Goal: Information Seeking & Learning: Learn about a topic

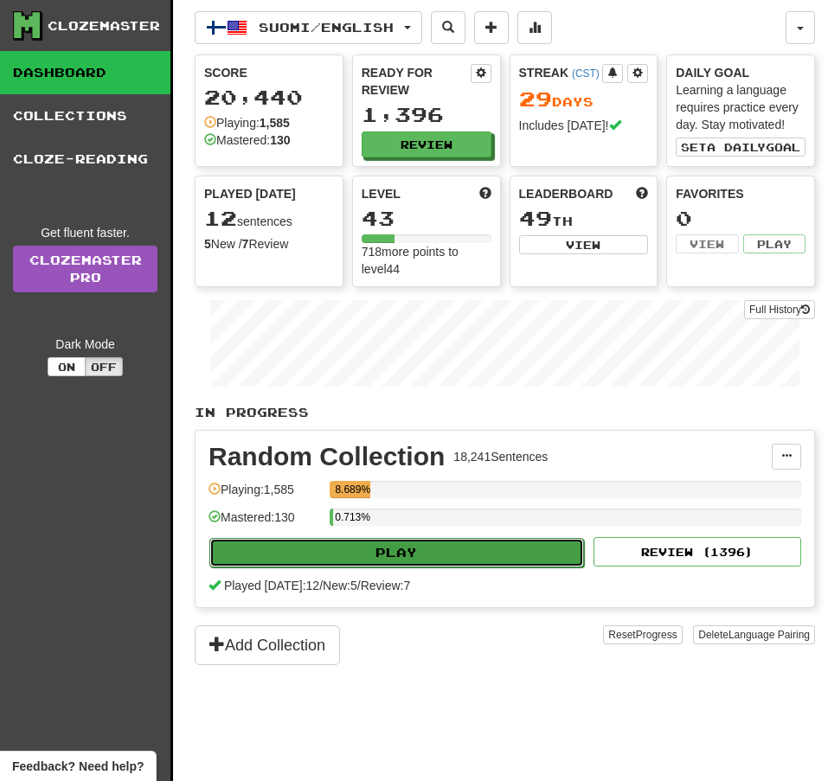
drag, startPoint x: 0, startPoint y: 0, endPoint x: 402, endPoint y: 559, distance: 688.3
click at [402, 559] on button "Play" at bounding box center [396, 552] width 375 height 29
select select "**"
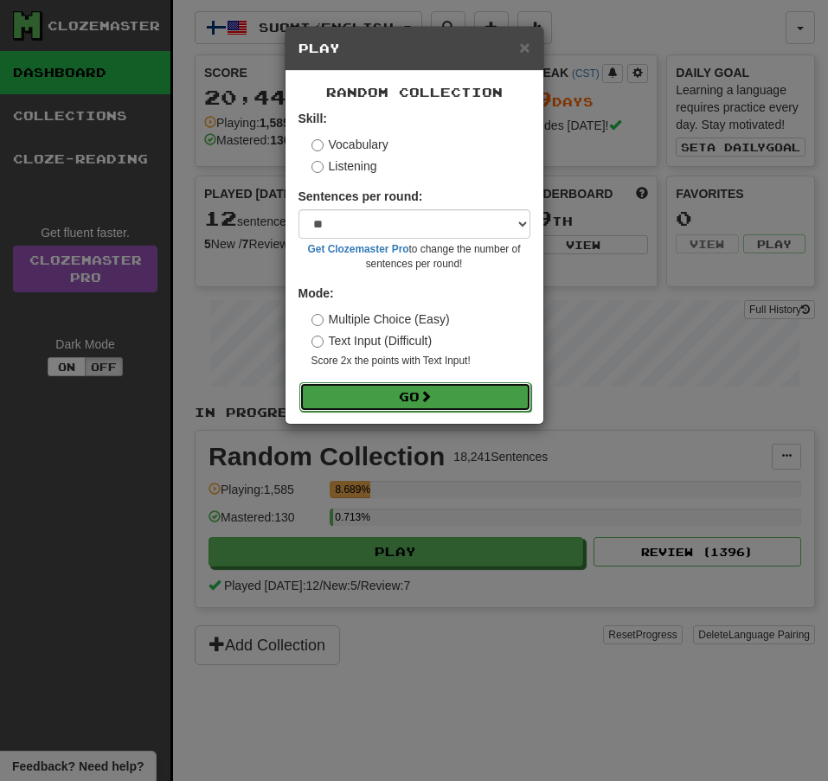
click at [461, 408] on button "Go" at bounding box center [415, 396] width 232 height 29
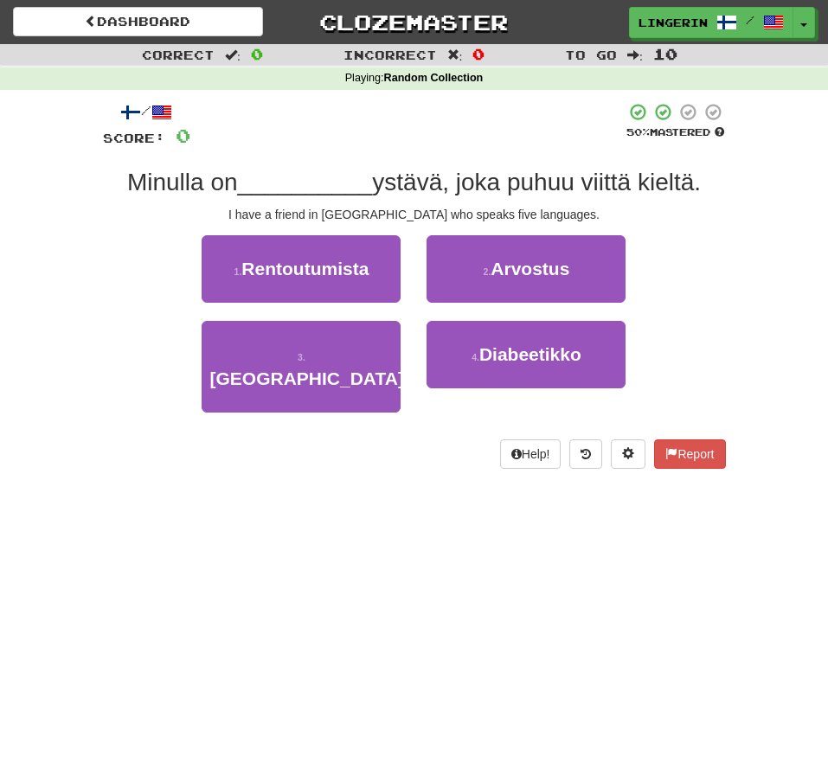
click at [699, 270] on div "1 . Rentoutumista 2 . Arvostus" at bounding box center [414, 278] width 675 height 86
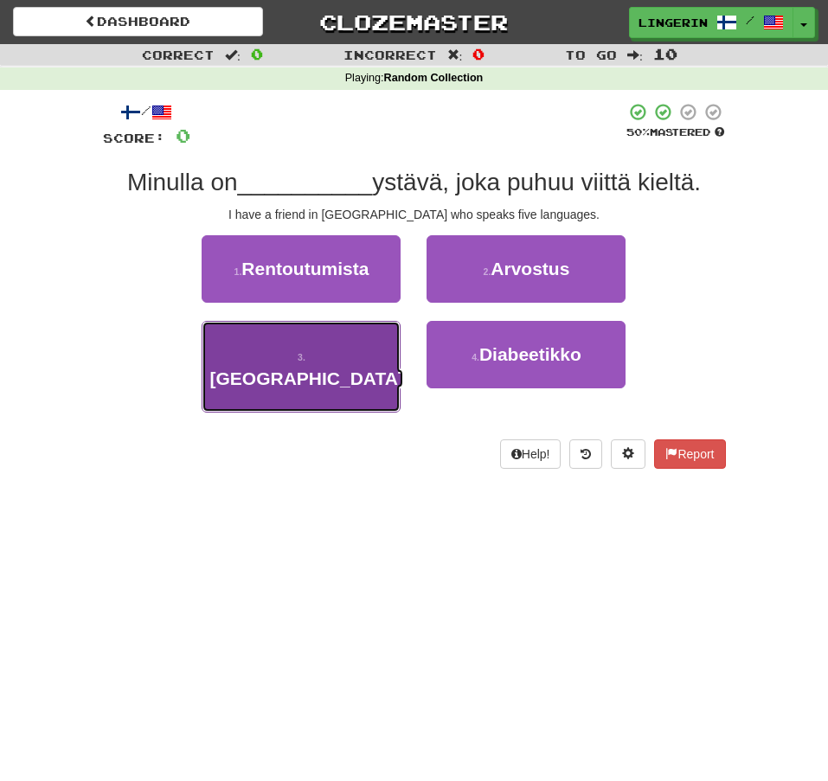
click at [350, 369] on span "Espanjassa" at bounding box center [306, 379] width 194 height 20
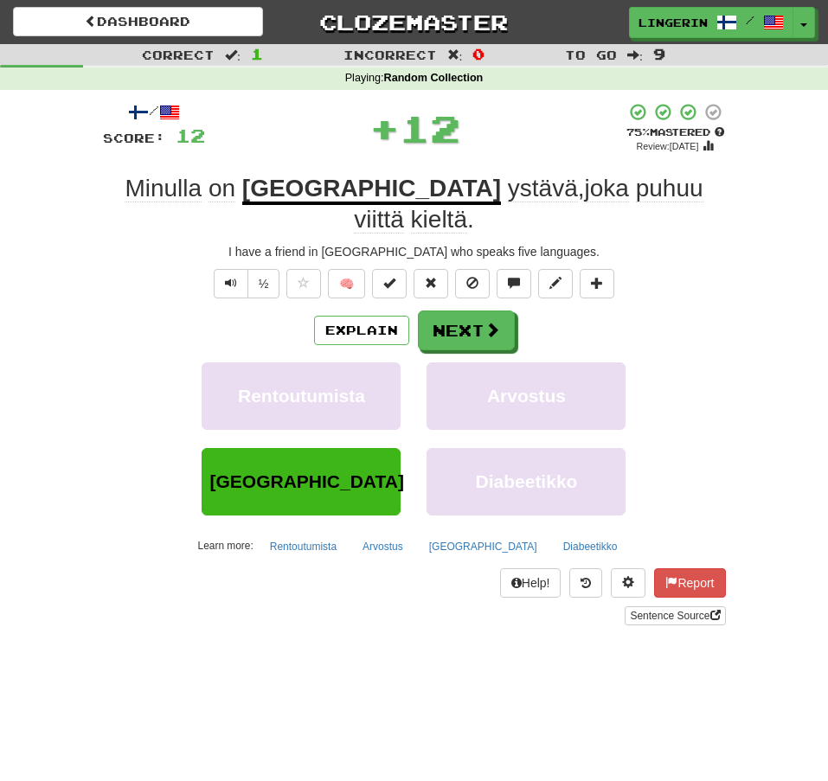
click at [691, 275] on div "/ Score: 12 + 12 75 % Mastered Review: 2025-10-22 Minulla on Espanjassa ystävä …" at bounding box center [414, 364] width 623 height 524
click at [496, 323] on span at bounding box center [493, 331] width 16 height 16
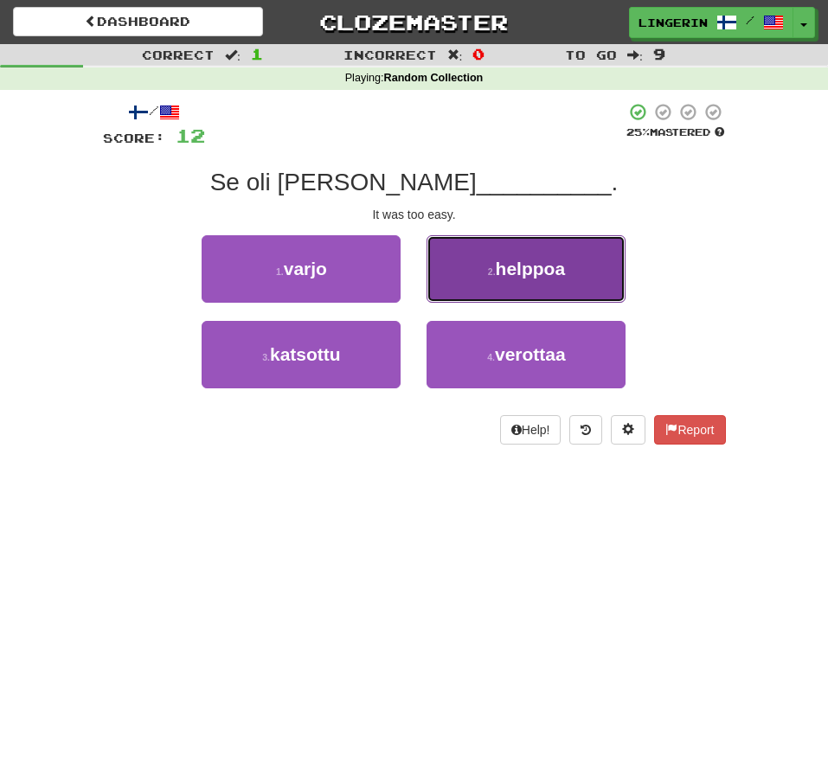
click at [568, 263] on button "2 . helppoa" at bounding box center [526, 268] width 199 height 67
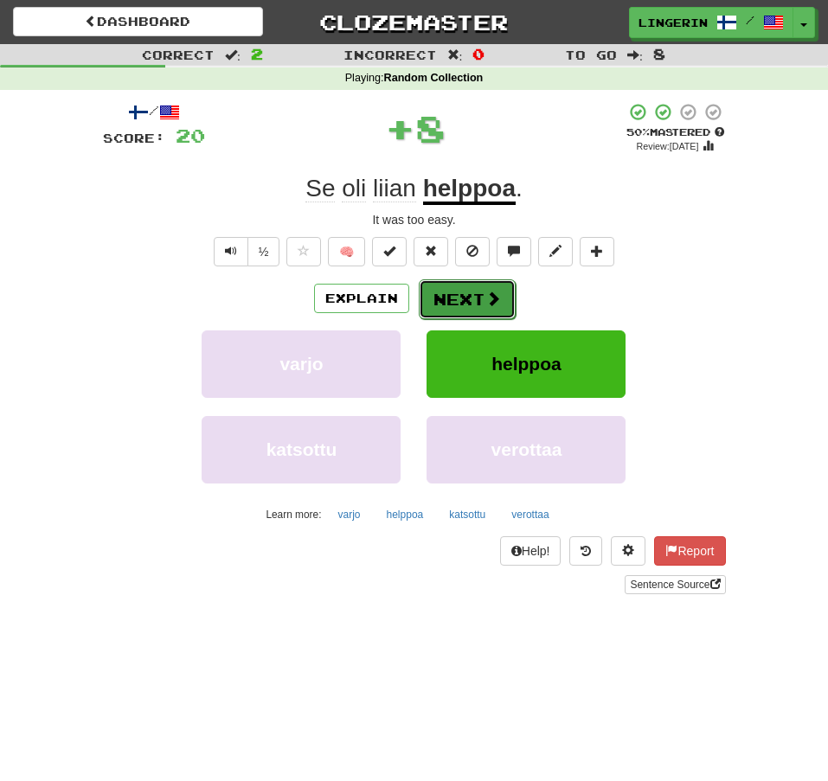
click at [499, 301] on button "Next" at bounding box center [467, 300] width 97 height 40
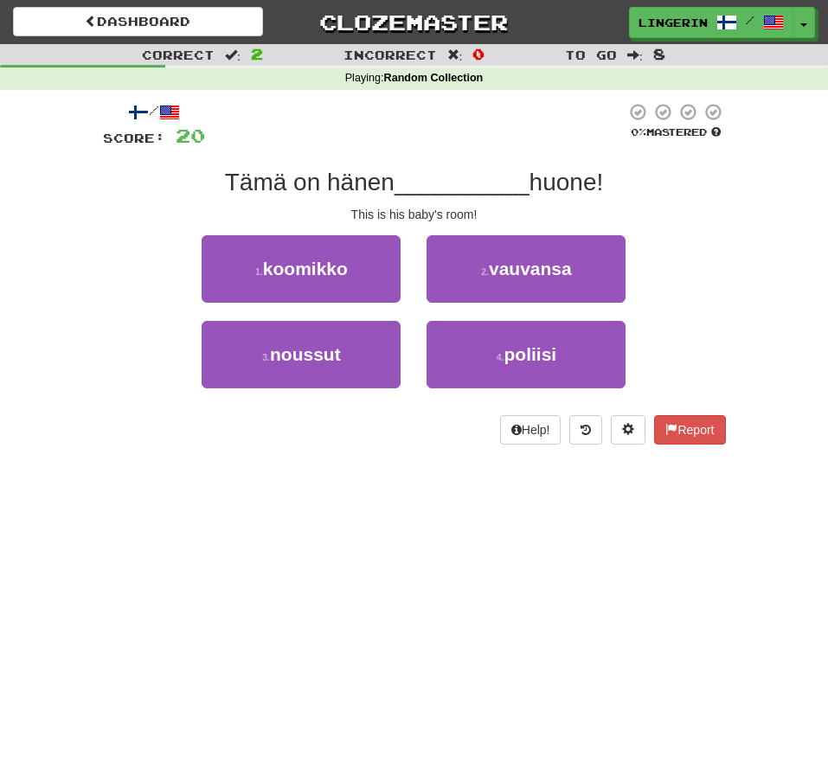
click at [463, 158] on div "/ Score: 20 0 % Mastered Tämä on hänen __________ huone! This is his baby's roo…" at bounding box center [414, 273] width 623 height 343
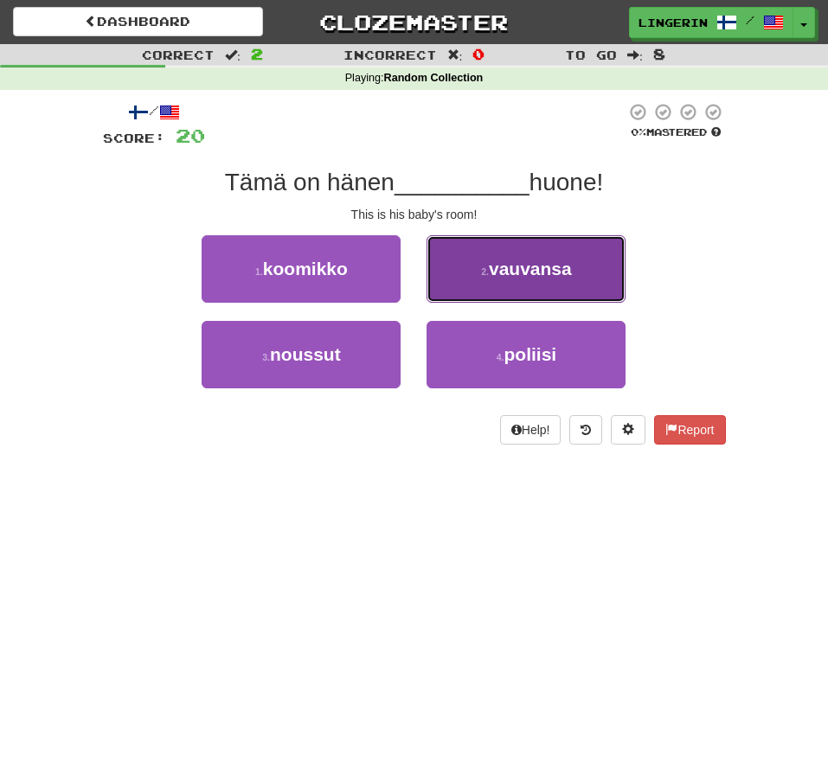
click at [540, 259] on span "vauvansa" at bounding box center [530, 269] width 83 height 20
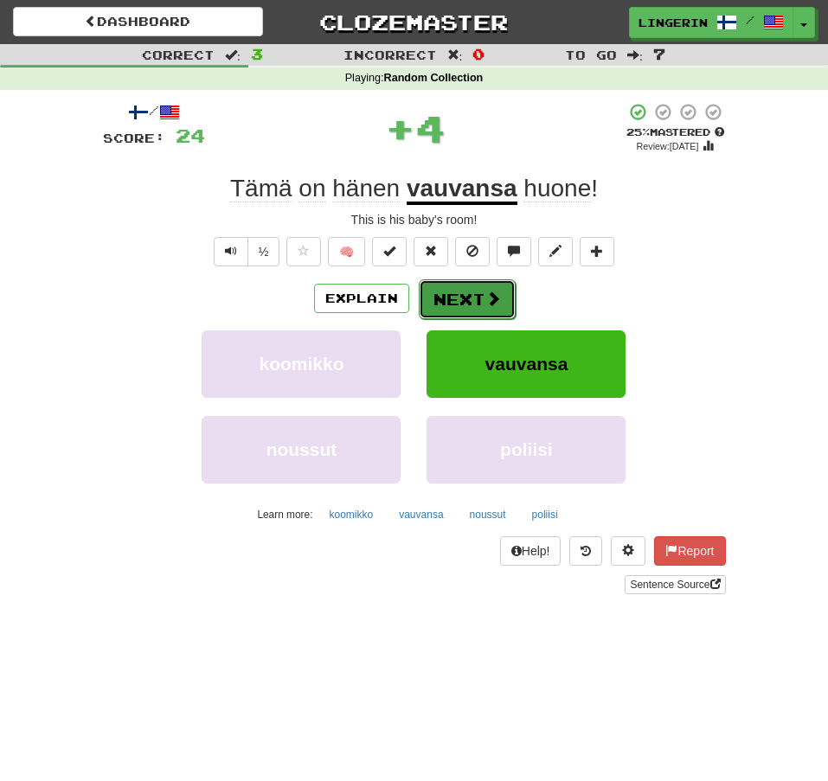
click at [496, 305] on span at bounding box center [493, 299] width 16 height 16
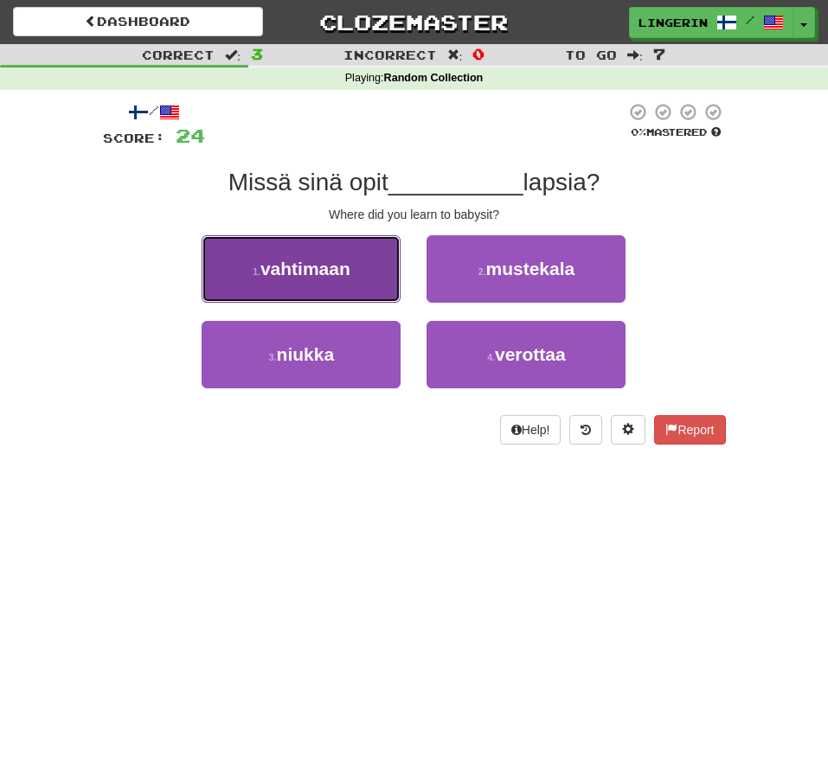
click at [345, 259] on span "vahtimaan" at bounding box center [305, 269] width 90 height 20
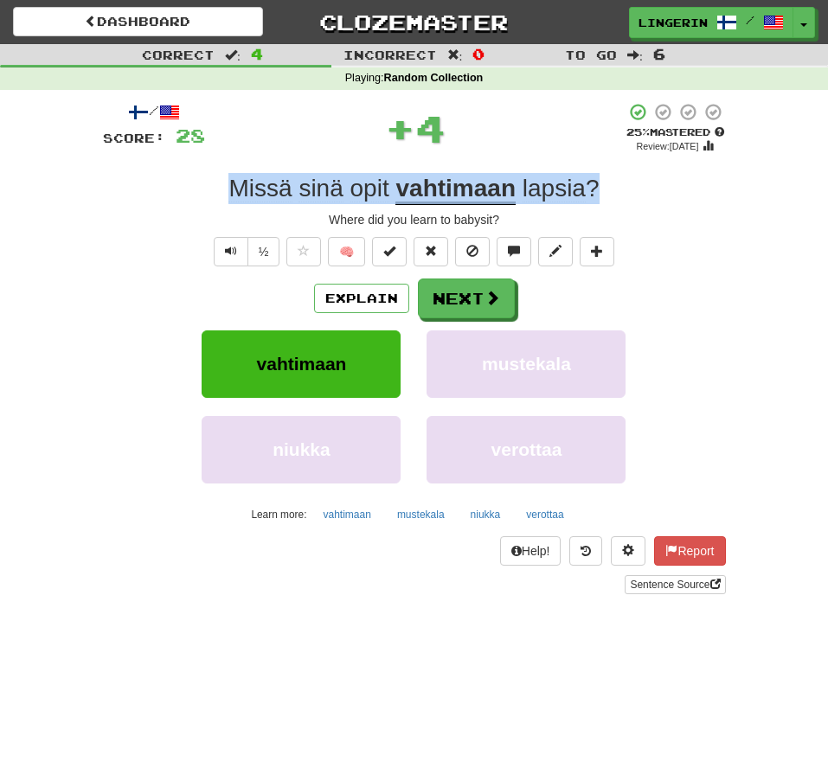
drag, startPoint x: 612, startPoint y: 186, endPoint x: 221, endPoint y: 192, distance: 391.2
click at [221, 192] on div "Missä sinä opit vahtimaan lapsia ?" at bounding box center [414, 188] width 623 height 31
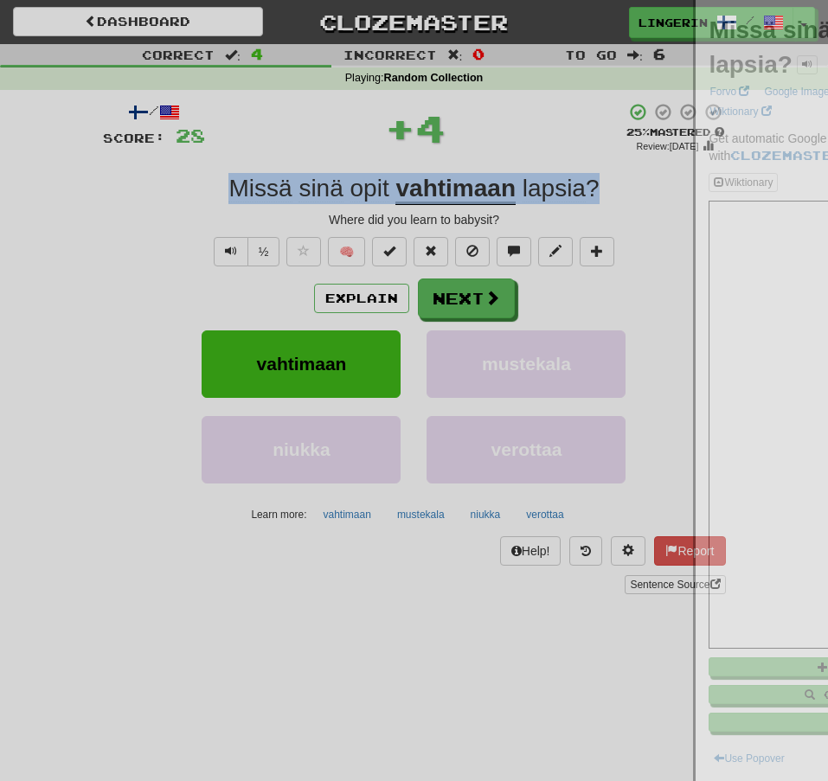
copy div "Missä sinä opit vahtimaan lapsia ?"
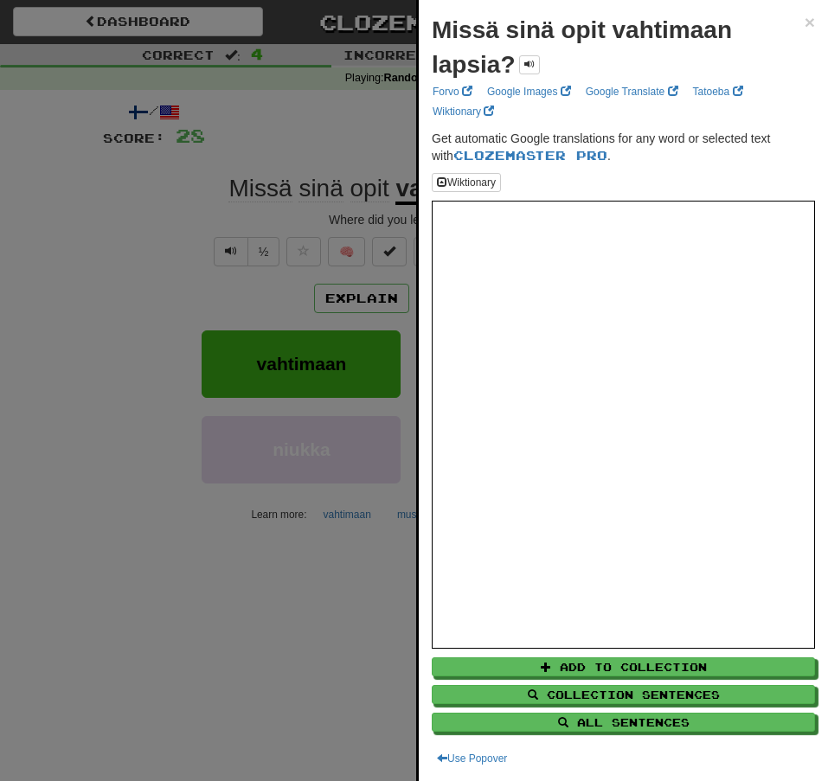
click at [155, 319] on div at bounding box center [414, 390] width 828 height 781
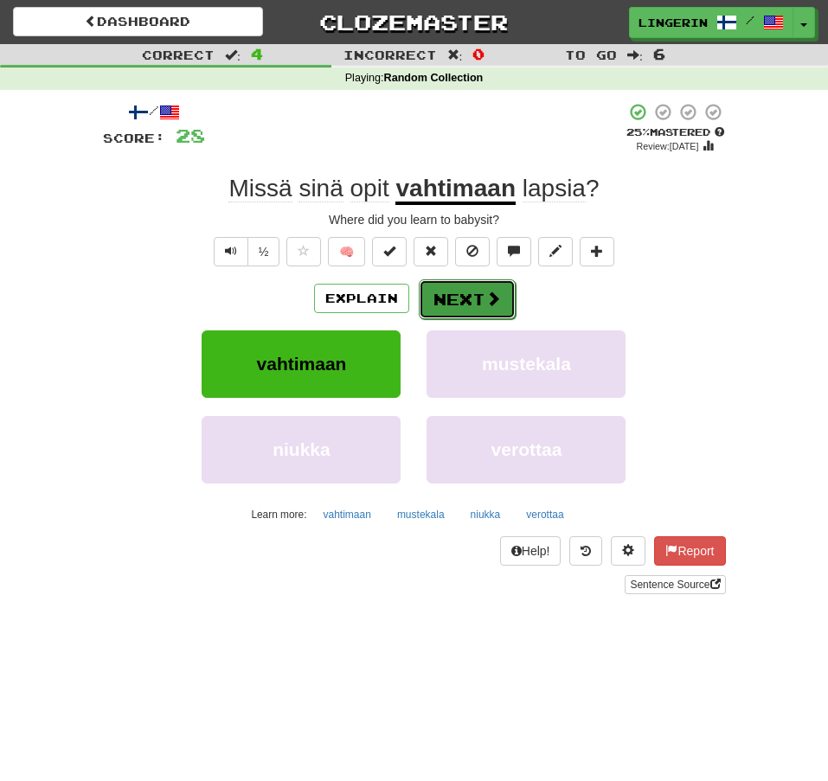
click at [505, 295] on button "Next" at bounding box center [467, 300] width 97 height 40
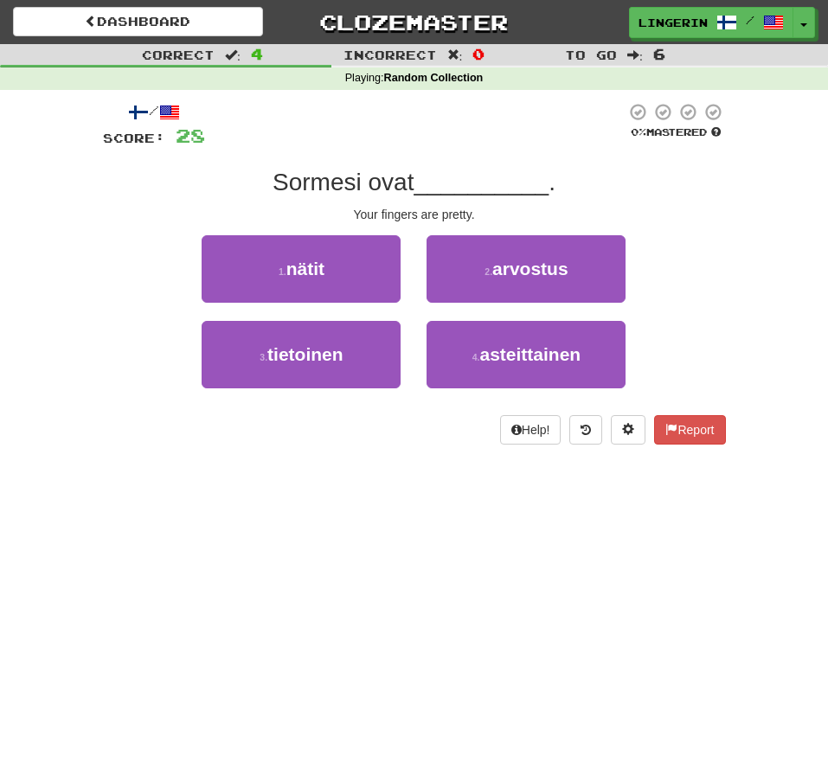
click at [667, 247] on div "1 . nätit 2 . arvostus" at bounding box center [414, 278] width 675 height 86
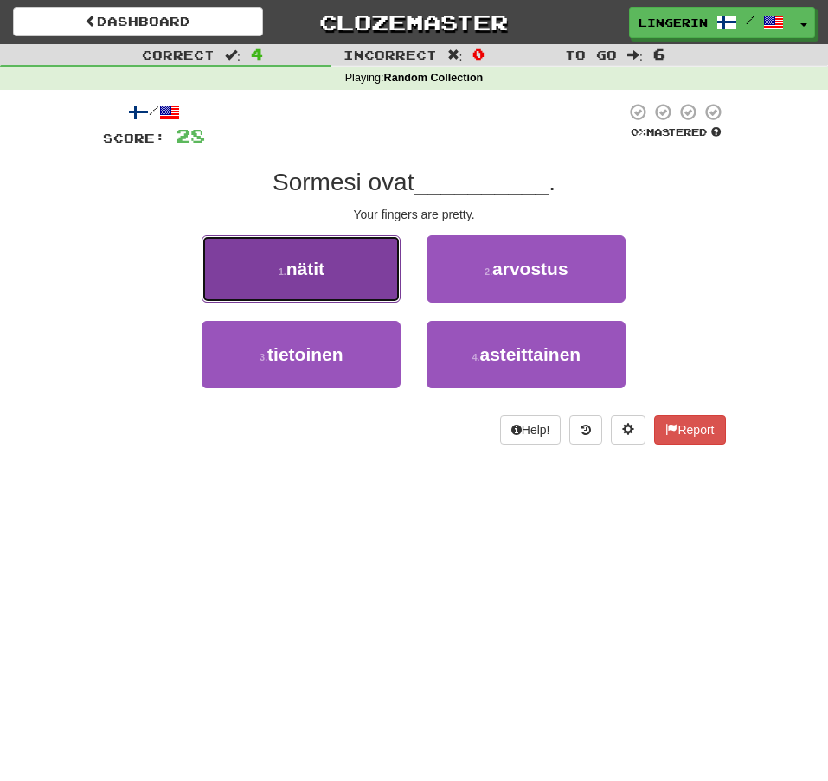
click at [324, 255] on button "1 . nätit" at bounding box center [301, 268] width 199 height 67
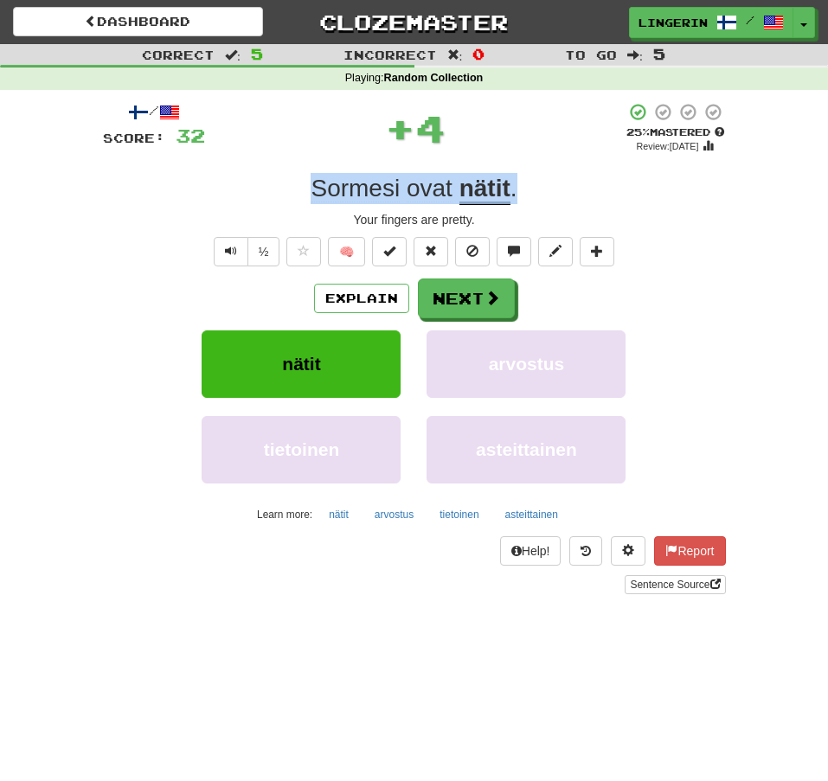
drag, startPoint x: 538, startPoint y: 183, endPoint x: 276, endPoint y: 190, distance: 262.3
click at [276, 190] on div "Sormesi ovat nätit ." at bounding box center [414, 188] width 623 height 31
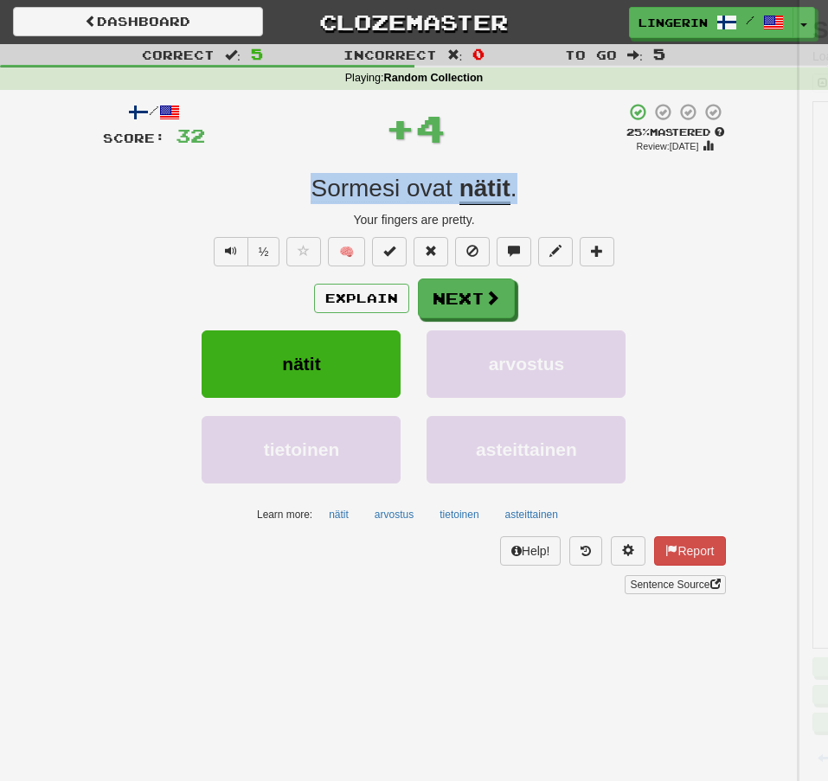
copy div "Sormesi ovat nätit ."
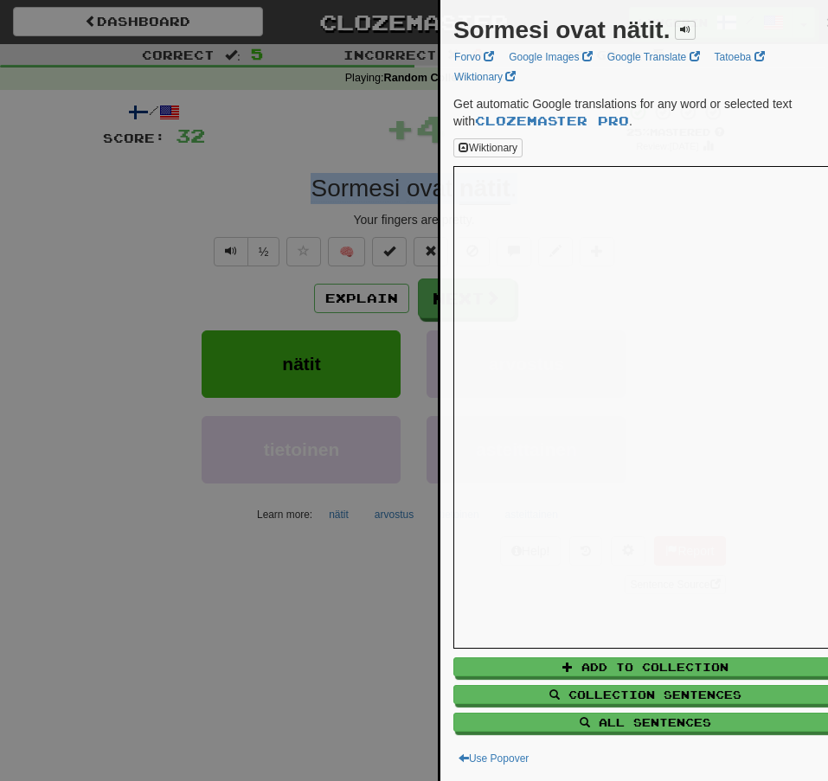
click at [198, 179] on div at bounding box center [414, 390] width 828 height 781
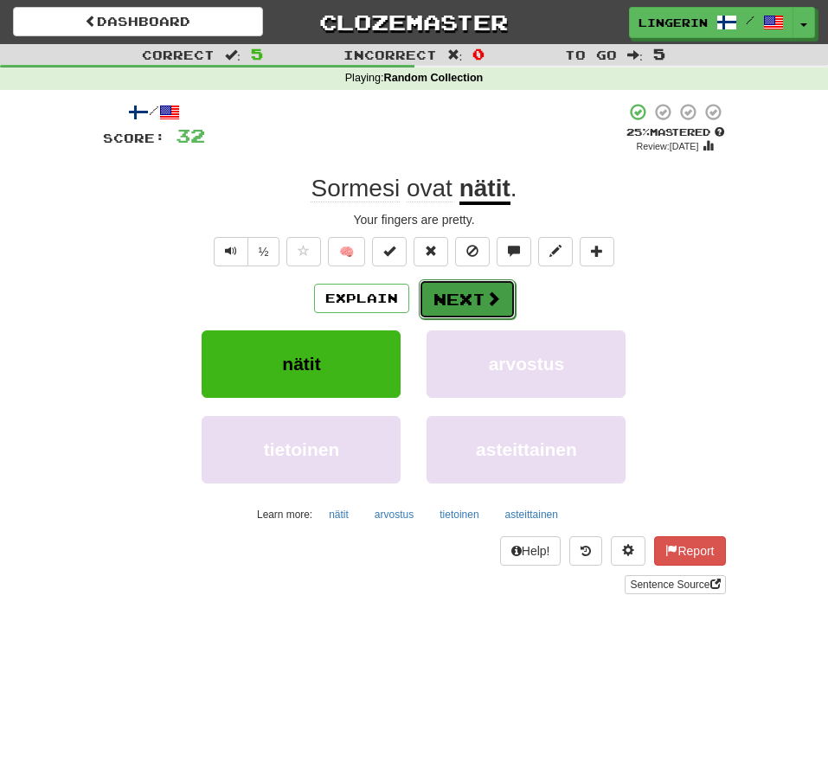
click at [492, 294] on span at bounding box center [493, 299] width 16 height 16
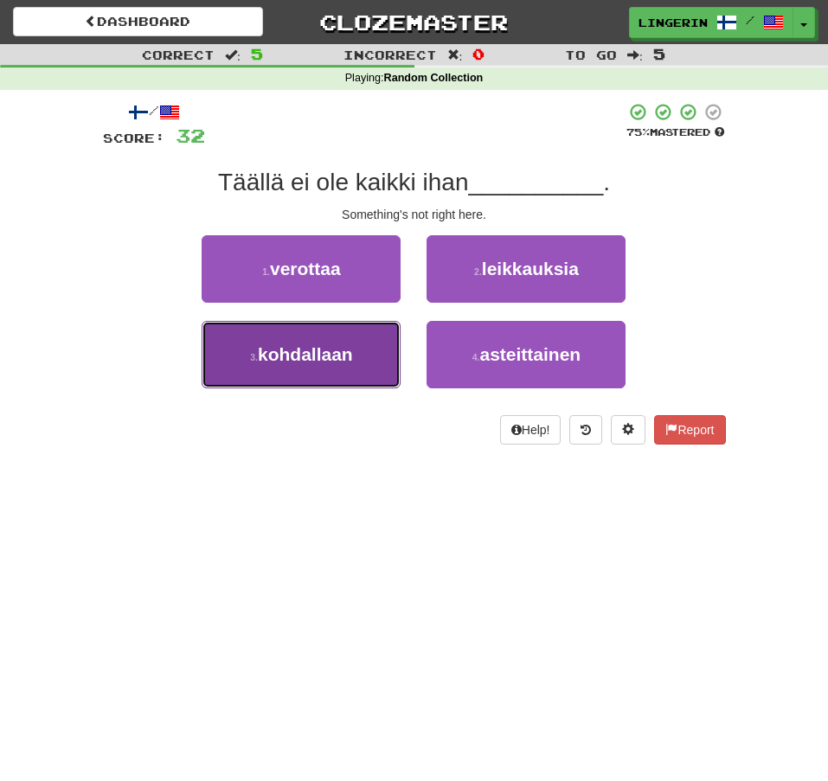
click at [334, 350] on span "kohdallaan" at bounding box center [305, 354] width 95 height 20
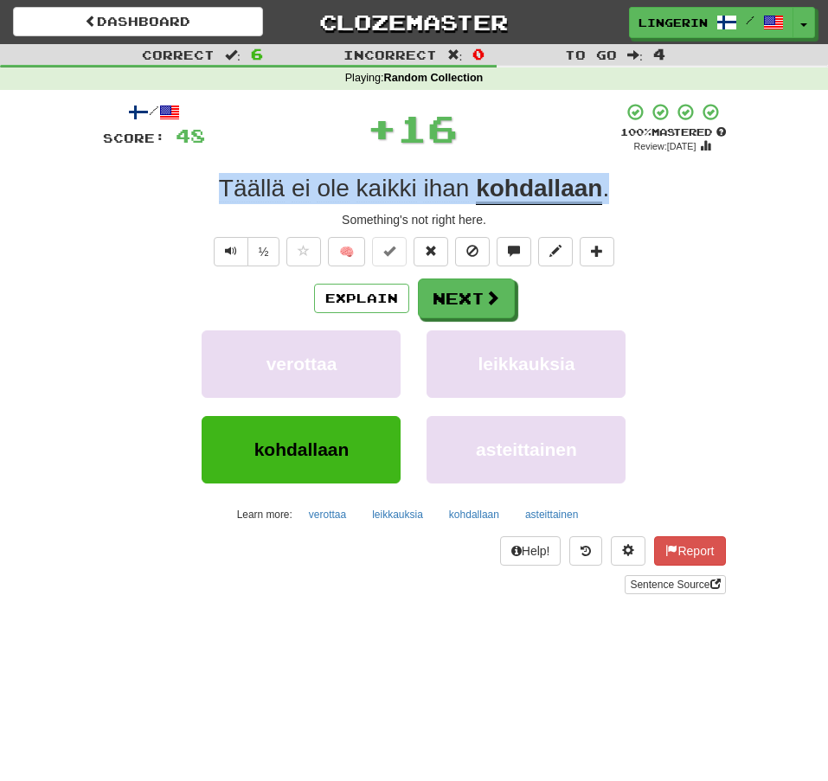
drag, startPoint x: 646, startPoint y: 191, endPoint x: 157, endPoint y: 188, distance: 489.8
click at [160, 188] on div "Täällä ei ole kaikki ihan kohdallaan ." at bounding box center [414, 188] width 623 height 31
copy div "Täällä ei ole kaikki ihan kohdallaan ."
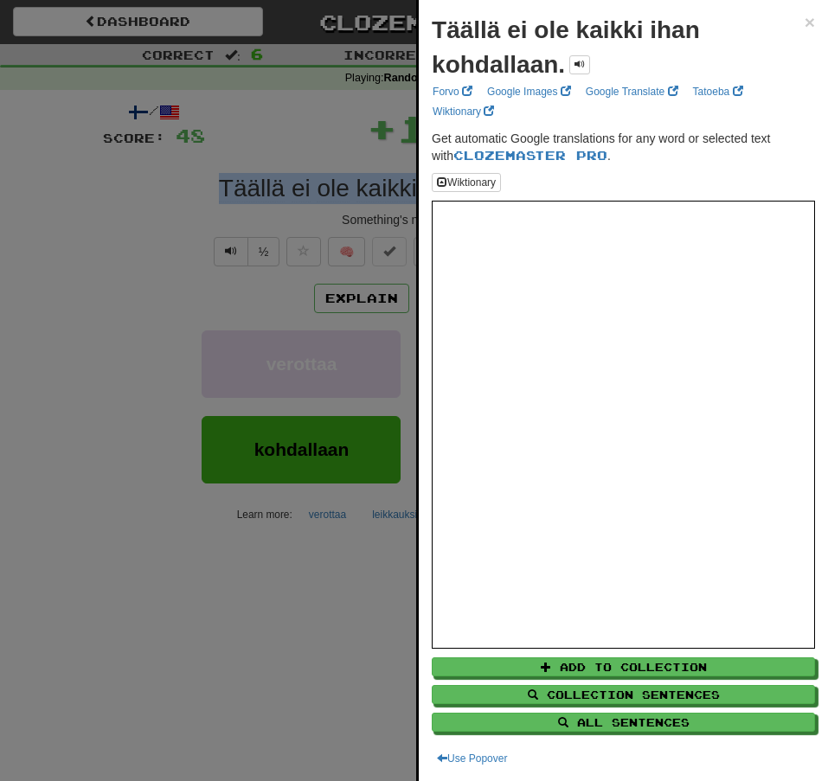
click at [32, 211] on div at bounding box center [414, 390] width 828 height 781
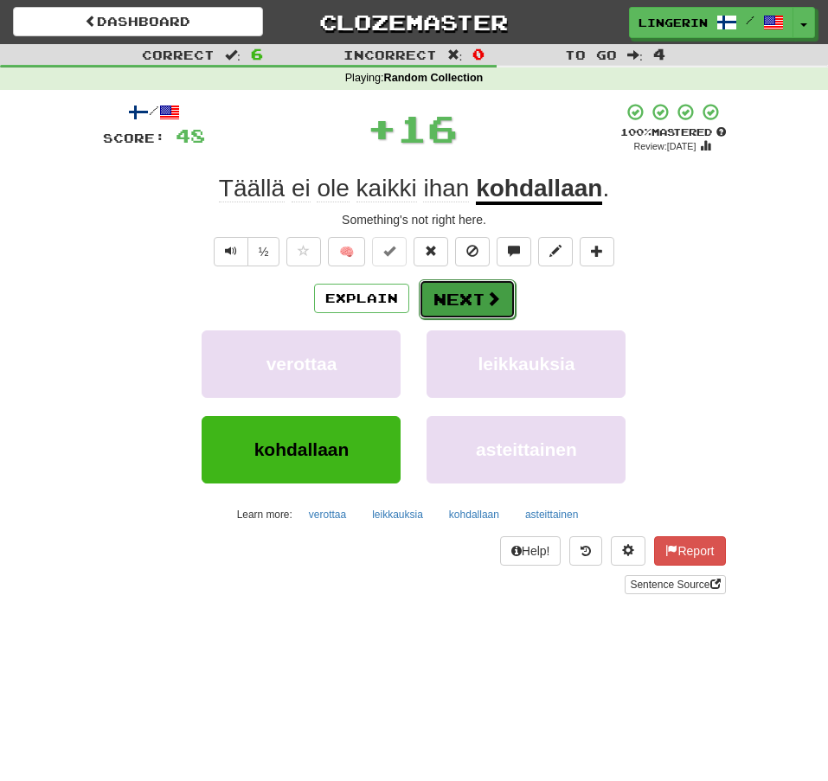
click at [463, 302] on button "Next" at bounding box center [467, 300] width 97 height 40
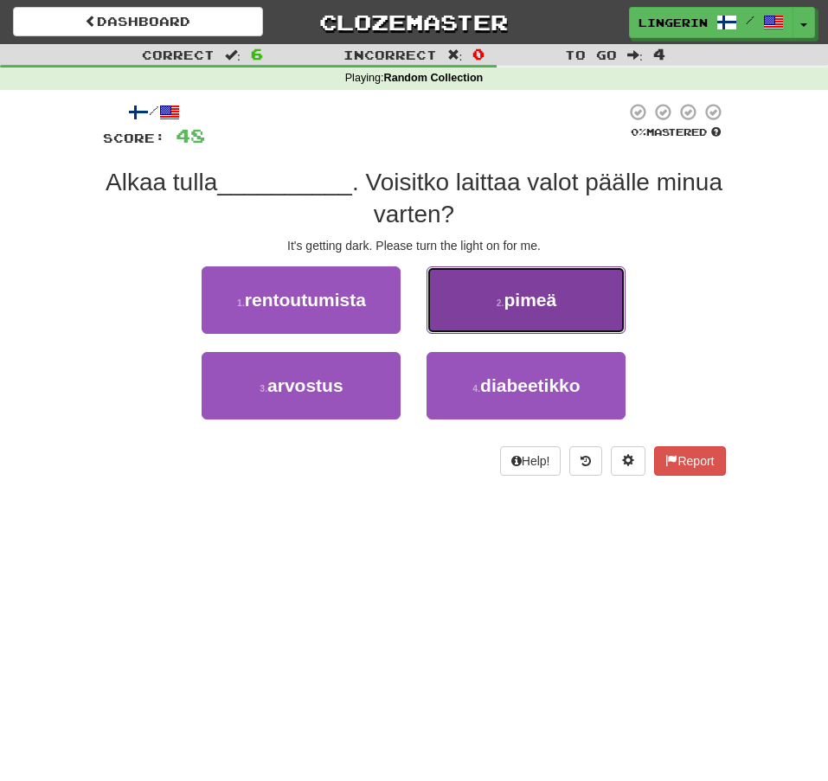
click at [519, 308] on span "pimeä" at bounding box center [530, 300] width 53 height 20
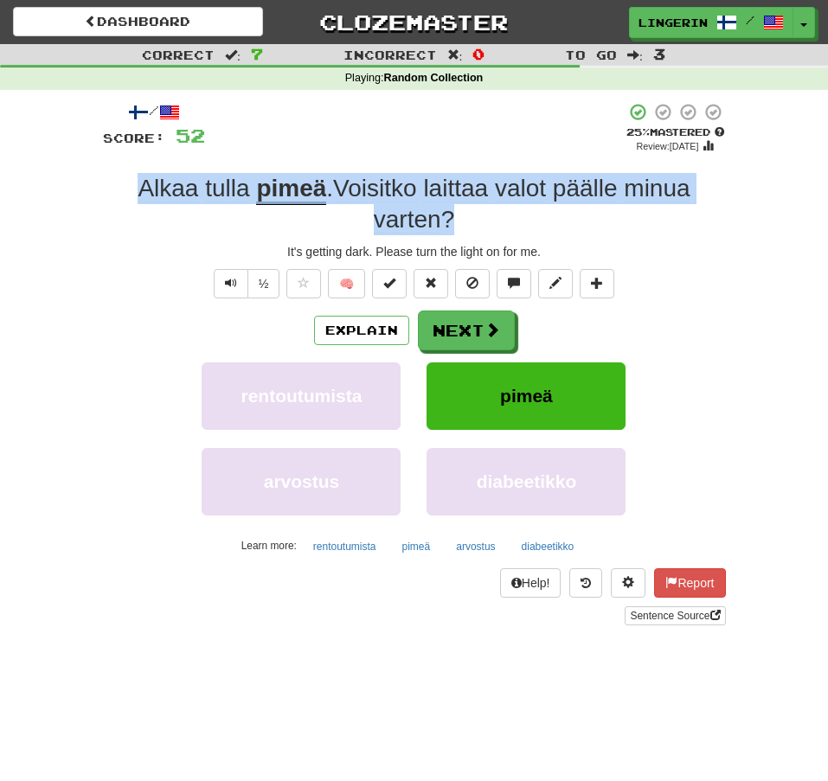
drag, startPoint x: 498, startPoint y: 219, endPoint x: 106, endPoint y: 187, distance: 393.3
click at [117, 187] on div "Alkaa tulla pimeä . Voisitko laittaa valot päälle minua varten ?" at bounding box center [414, 204] width 623 height 63
copy div "Alkaa tulla pimeä . Voisitko laittaa valot päälle minua varten ?"
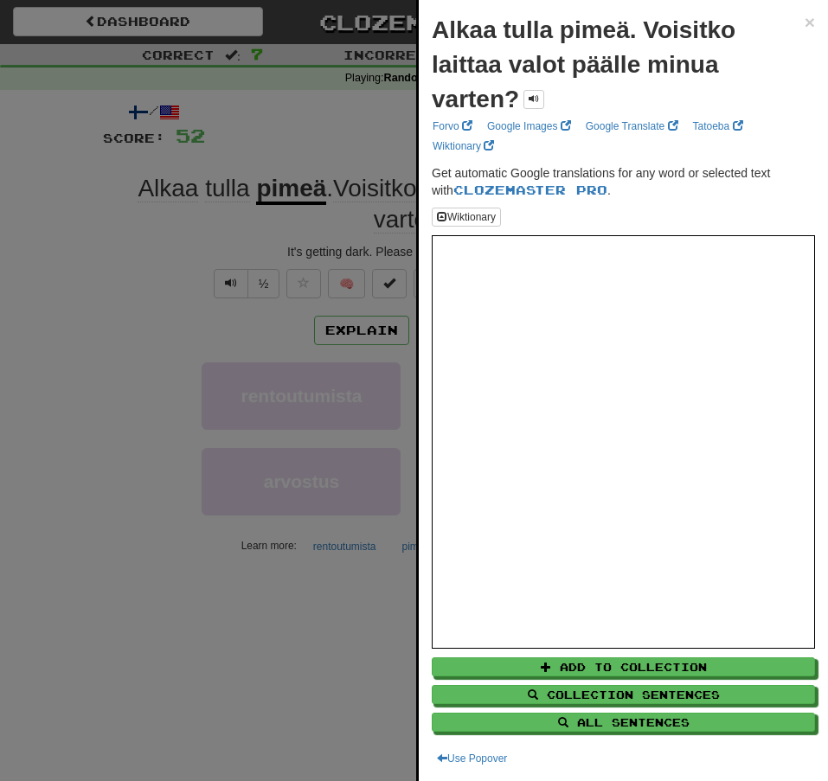
click at [1, 218] on div at bounding box center [414, 390] width 828 height 781
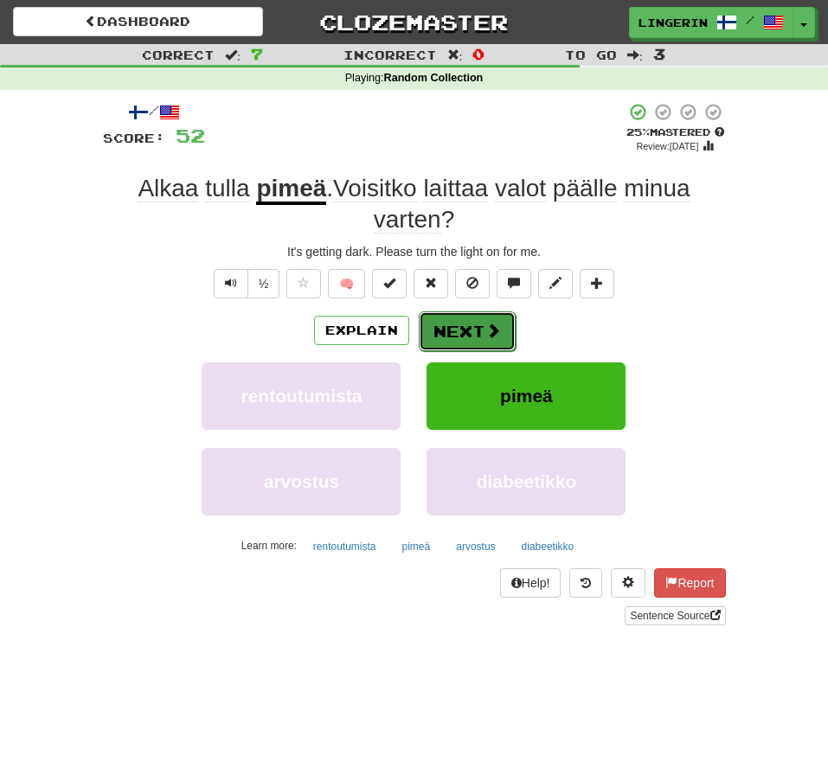
click at [452, 332] on button "Next" at bounding box center [467, 332] width 97 height 40
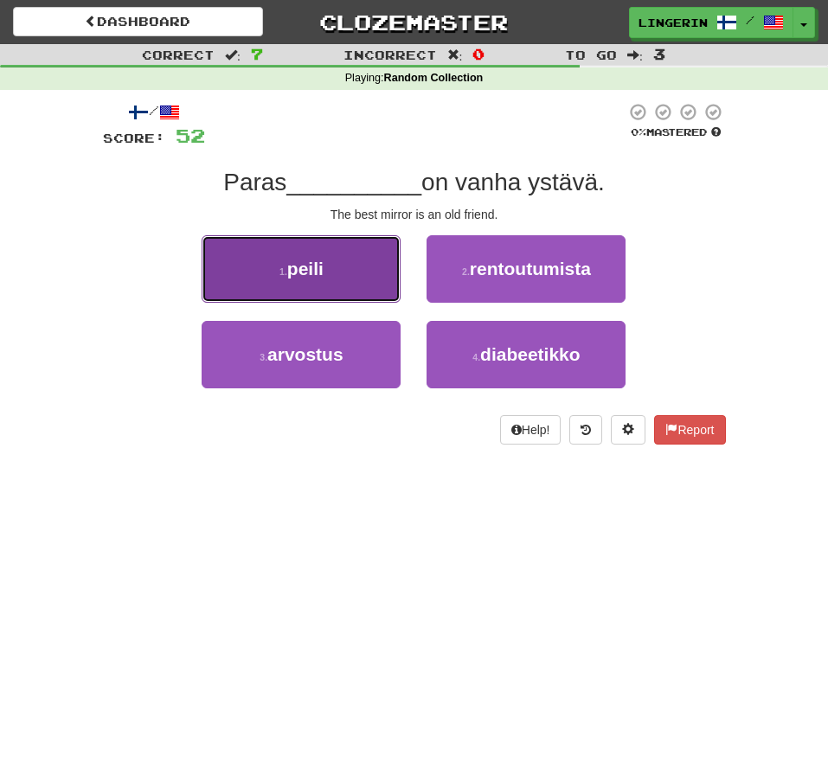
click at [344, 271] on button "1 . peili" at bounding box center [301, 268] width 199 height 67
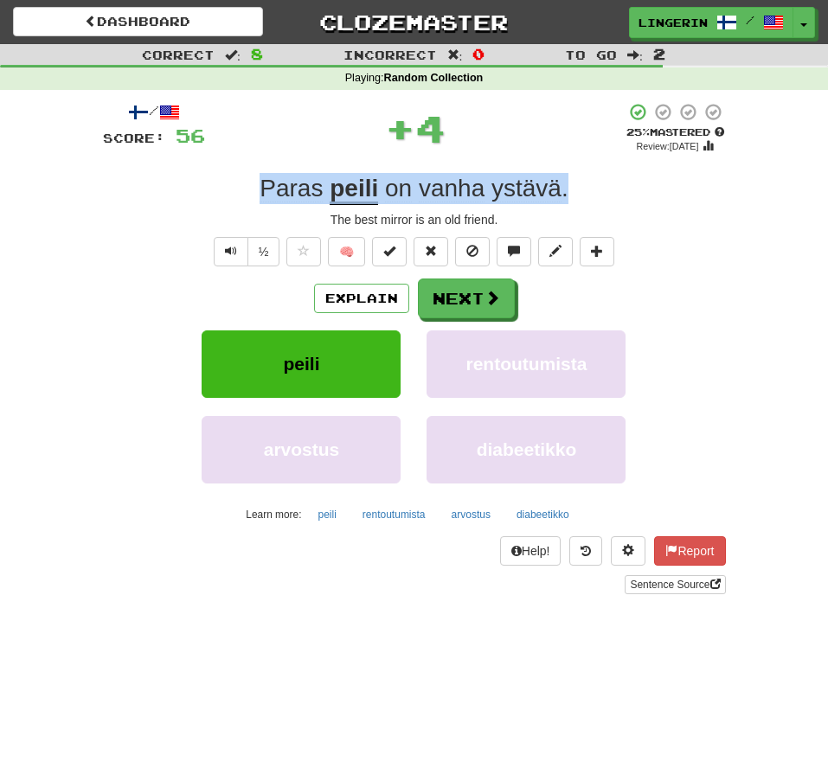
drag, startPoint x: 489, startPoint y: 186, endPoint x: 244, endPoint y: 177, distance: 245.1
click at [244, 177] on div "Paras peili on vanha ystävä ." at bounding box center [414, 188] width 623 height 31
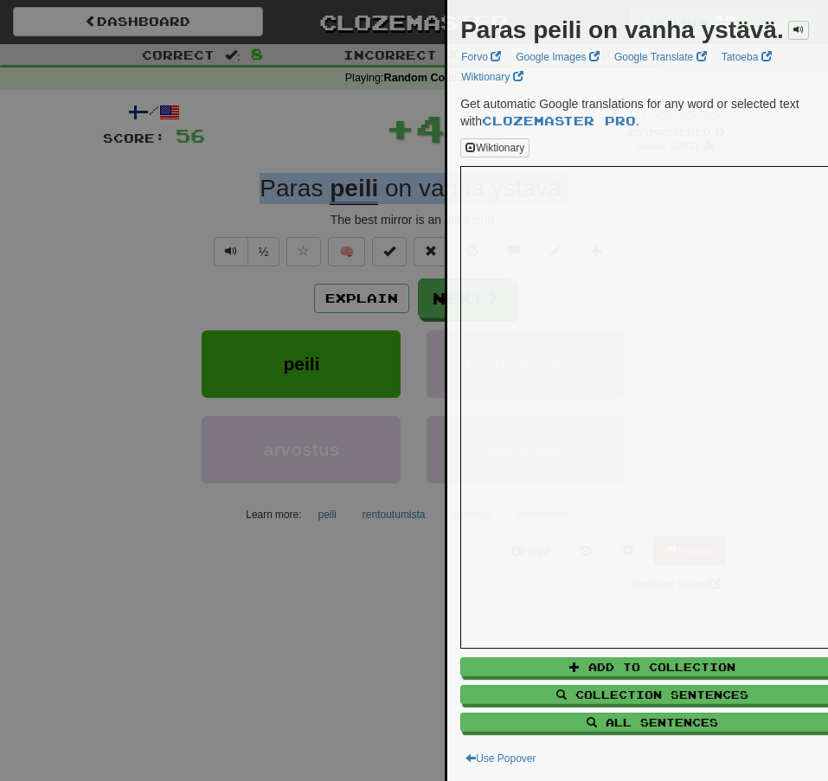
copy div "Paras peili on vanha ystävä ."
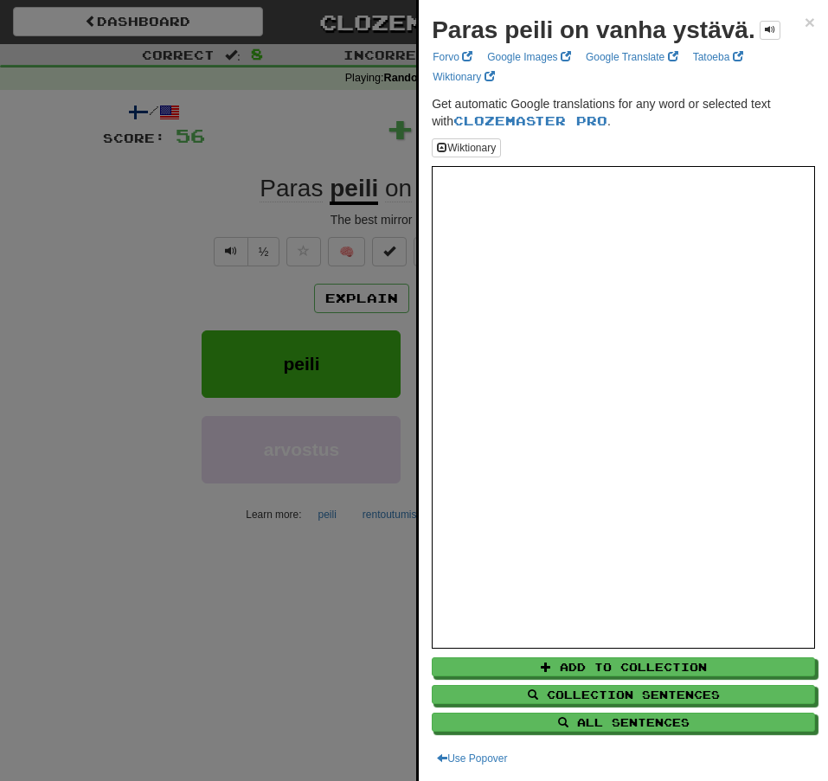
click at [69, 190] on div at bounding box center [414, 390] width 828 height 781
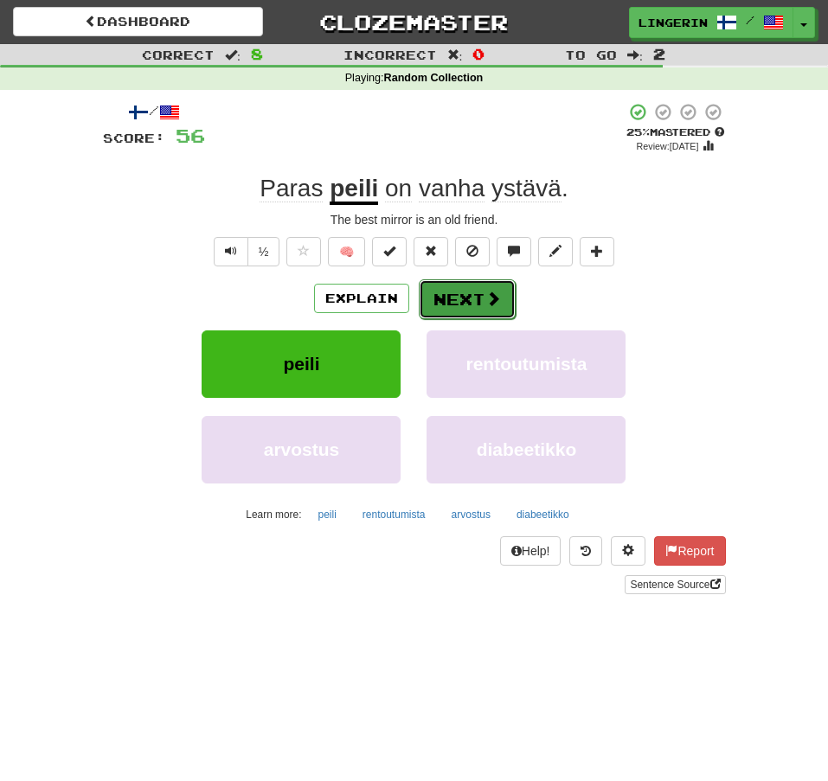
click at [460, 299] on button "Next" at bounding box center [467, 300] width 97 height 40
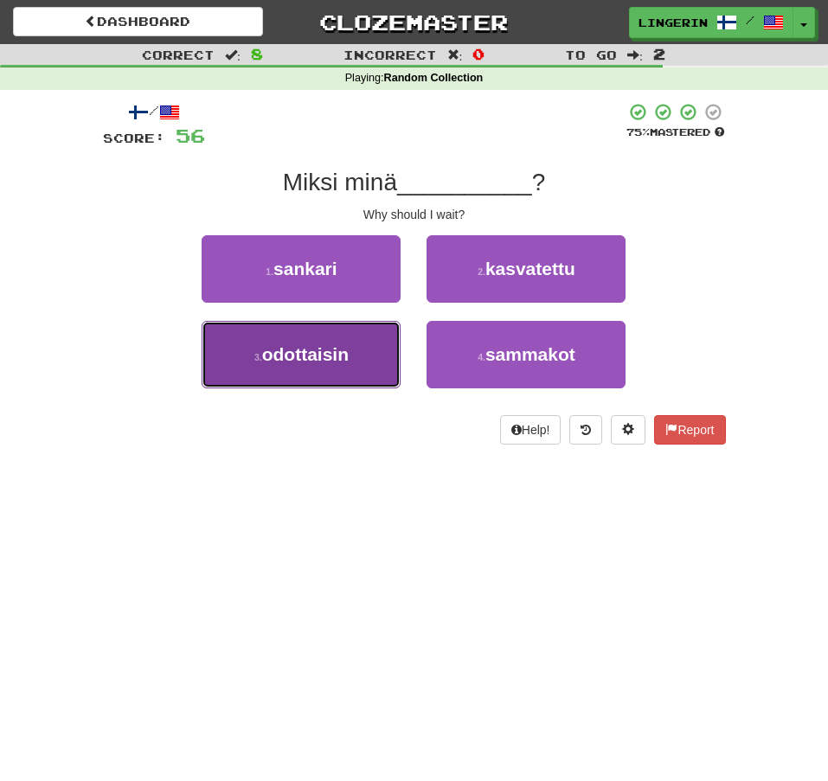
click at [336, 358] on span "odottaisin" at bounding box center [305, 354] width 87 height 20
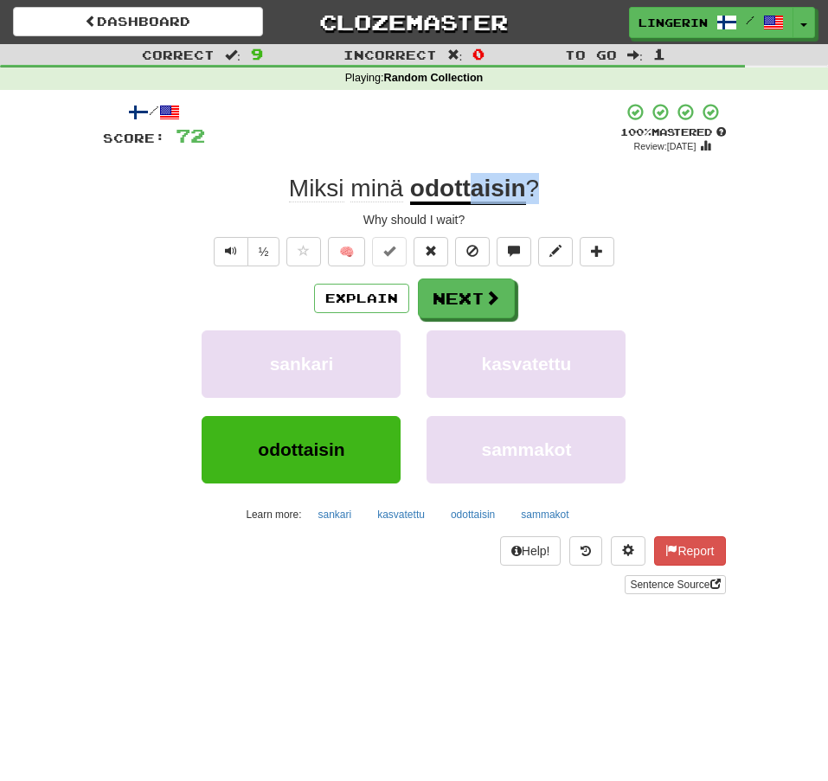
drag, startPoint x: 501, startPoint y: 197, endPoint x: 237, endPoint y: 196, distance: 263.9
click at [384, 203] on div "Miksi minä odottaisin ?" at bounding box center [414, 188] width 623 height 31
click at [237, 196] on div "Miksi minä odottaisin ?" at bounding box center [414, 188] width 623 height 31
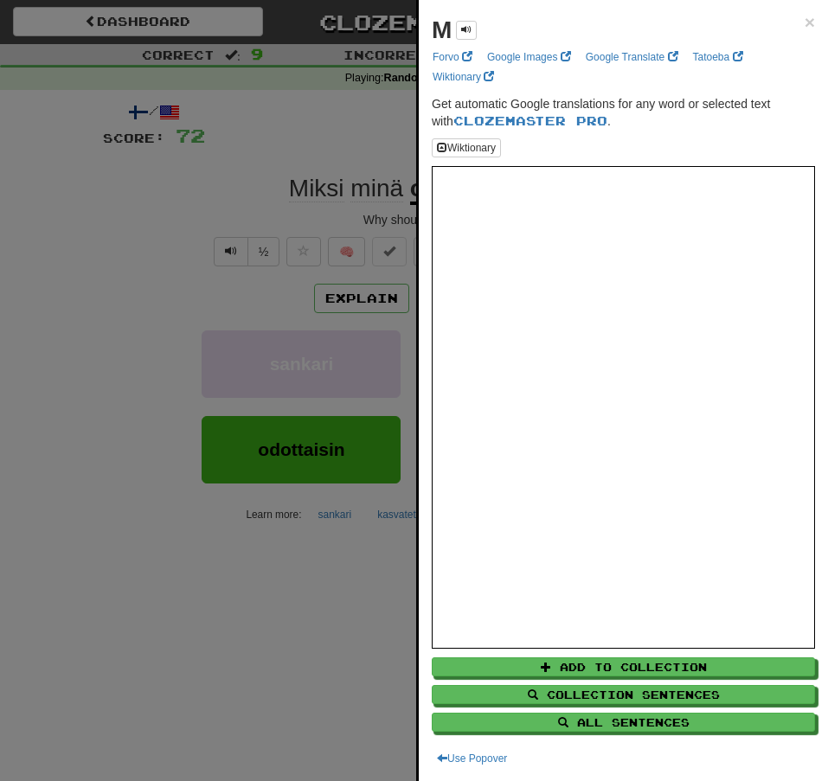
click at [312, 186] on div at bounding box center [414, 390] width 828 height 781
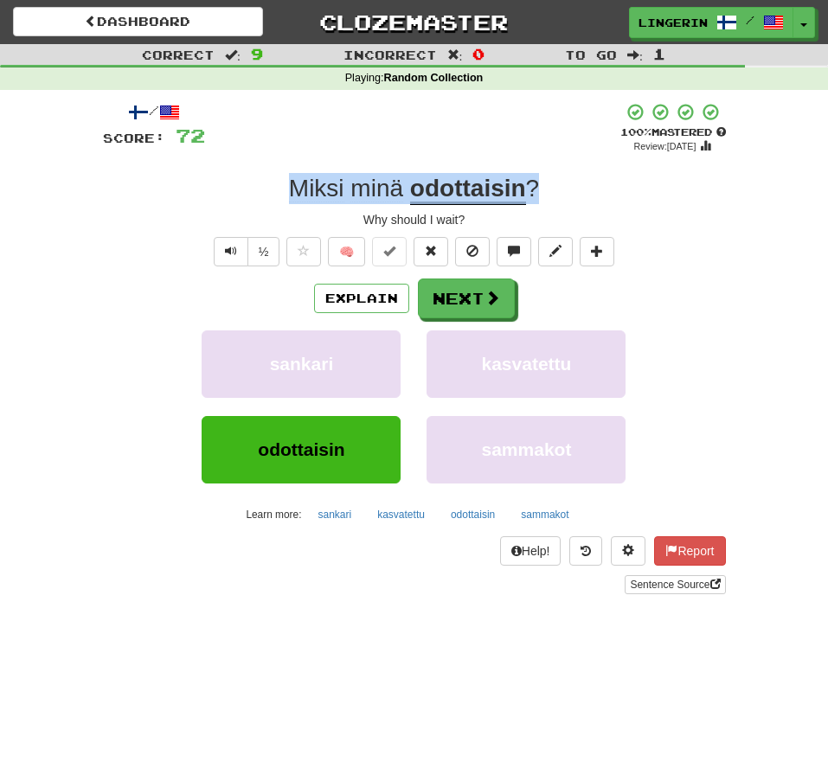
drag, startPoint x: 525, startPoint y: 185, endPoint x: 174, endPoint y: 193, distance: 351.4
click at [174, 193] on div "Miksi minä odottaisin ?" at bounding box center [414, 188] width 623 height 31
copy div "Miksi minä odottaisin ?"
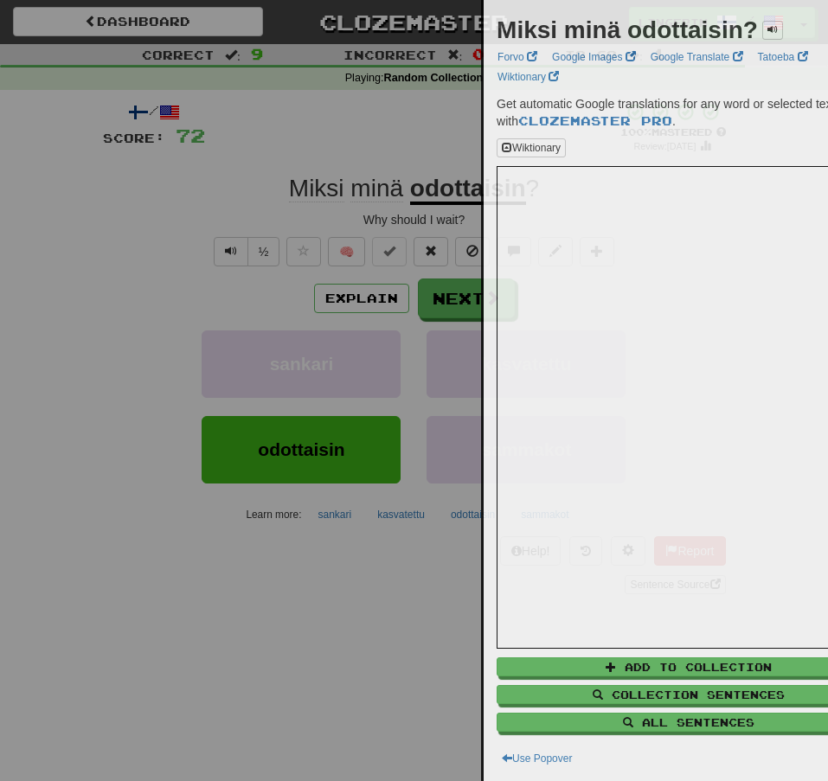
click at [91, 191] on div at bounding box center [414, 390] width 828 height 781
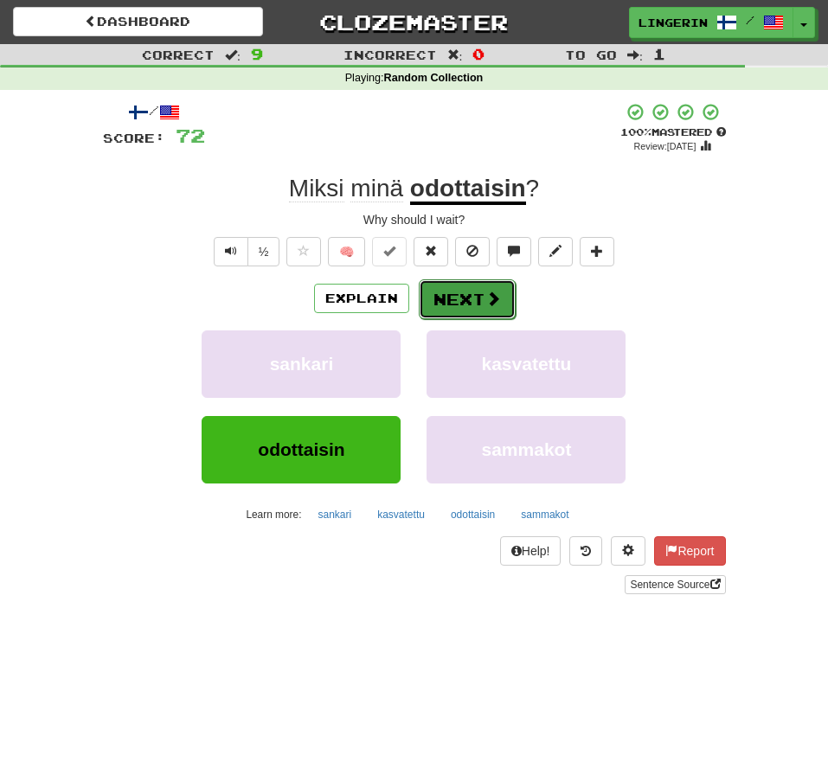
click at [498, 303] on span at bounding box center [493, 299] width 16 height 16
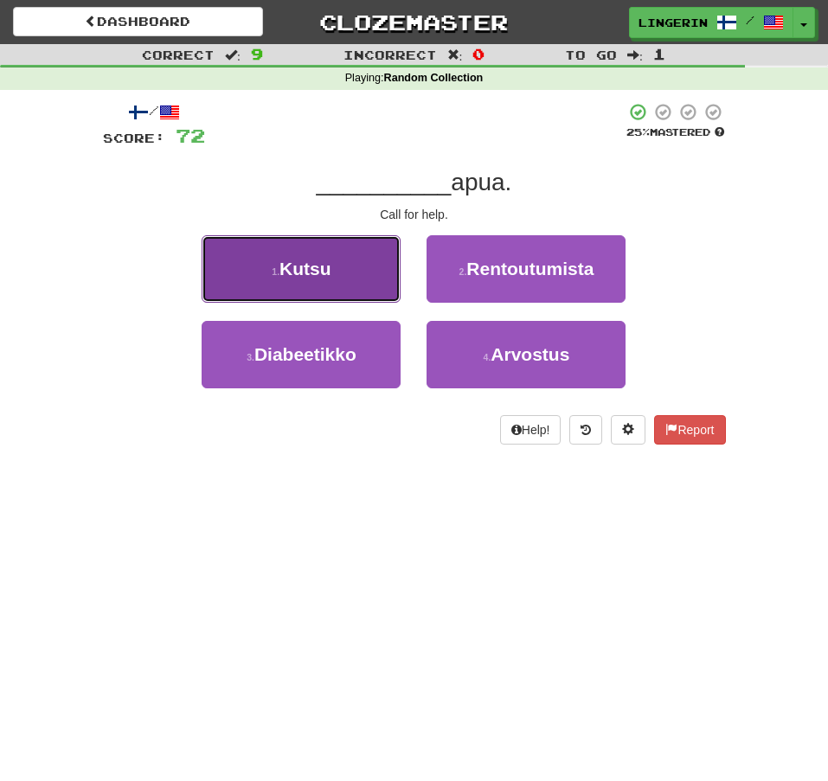
drag, startPoint x: 316, startPoint y: 245, endPoint x: 327, endPoint y: 244, distance: 11.3
click at [316, 244] on button "1 . Kutsu" at bounding box center [301, 268] width 199 height 67
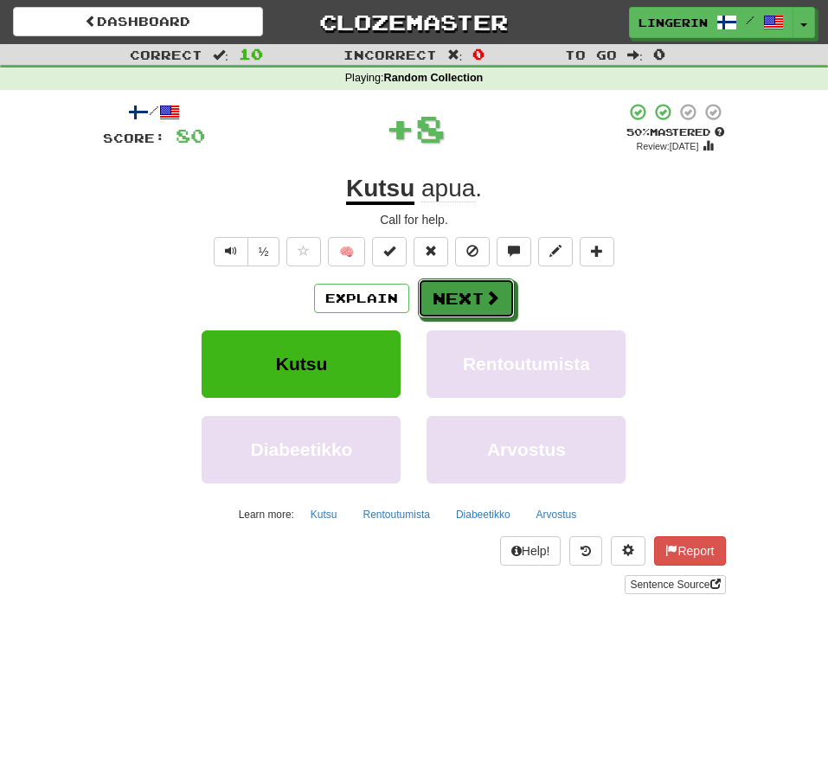
click at [476, 301] on button "Next" at bounding box center [466, 299] width 97 height 40
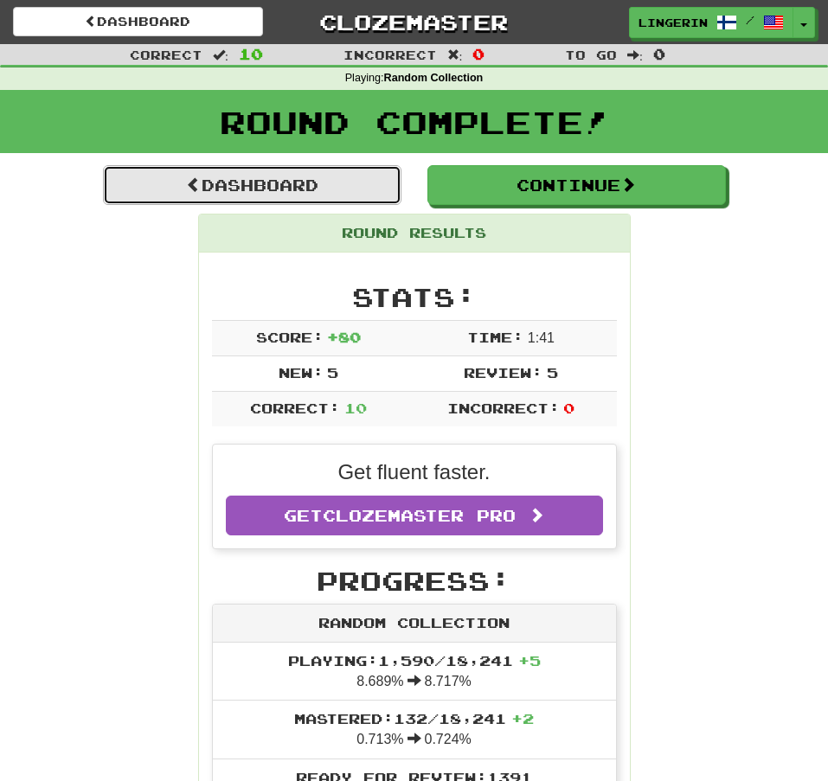
click at [285, 190] on link "Dashboard" at bounding box center [252, 185] width 299 height 40
